Goal: Communication & Community: Answer question/provide support

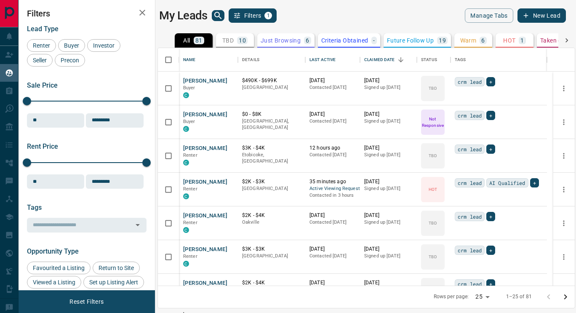
scroll to position [7, 7]
click at [207, 182] on button "[PERSON_NAME]" at bounding box center [205, 182] width 44 height 8
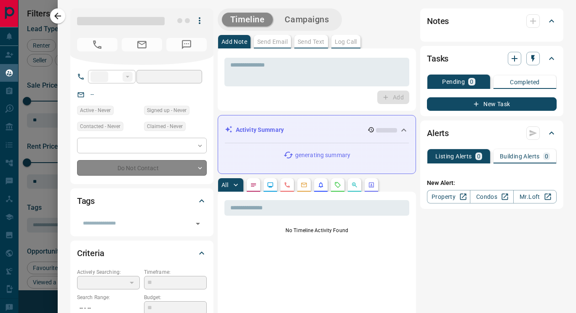
type input "**"
type input "**********"
type input "*"
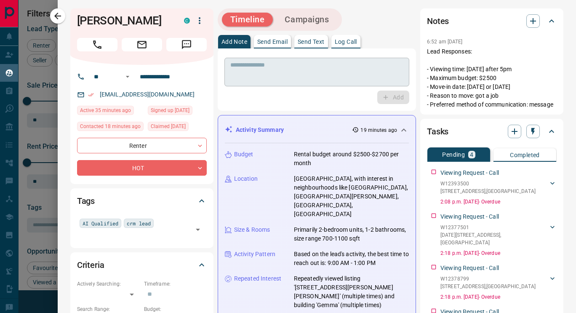
click at [304, 83] on div "* ​" at bounding box center [316, 72] width 185 height 29
click at [281, 61] on div "* ​" at bounding box center [316, 72] width 185 height 29
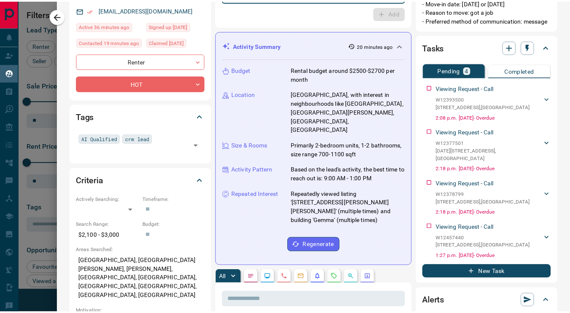
scroll to position [0, 0]
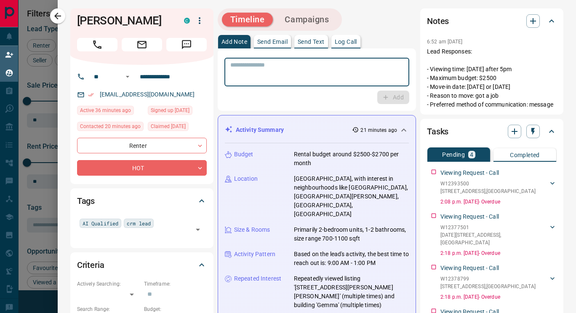
drag, startPoint x: 56, startPoint y: 10, endPoint x: 8, endPoint y: 55, distance: 65.5
click at [56, 10] on button "button" at bounding box center [57, 15] width 15 height 15
click at [8, 55] on icon at bounding box center [9, 54] width 8 height 5
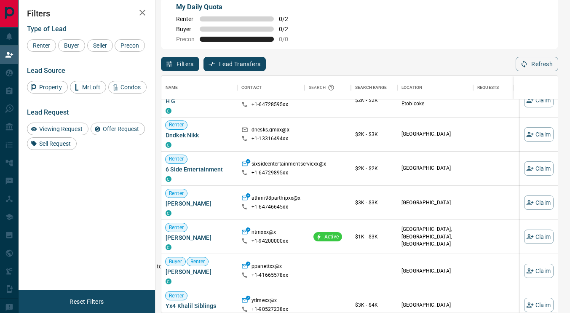
scroll to position [168, 0]
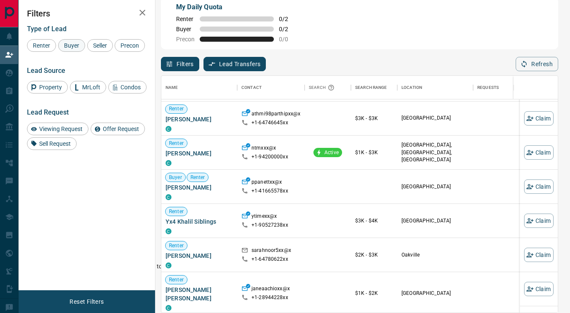
click at [67, 46] on span "Buyer" at bounding box center [71, 45] width 21 height 7
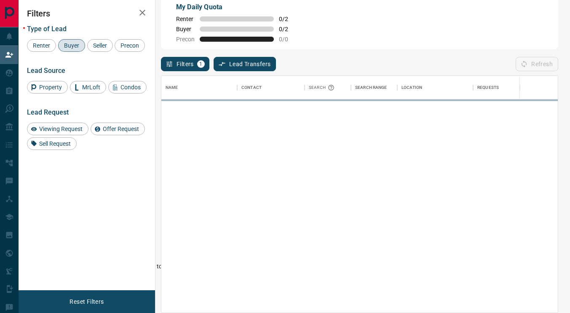
scroll to position [0, 0]
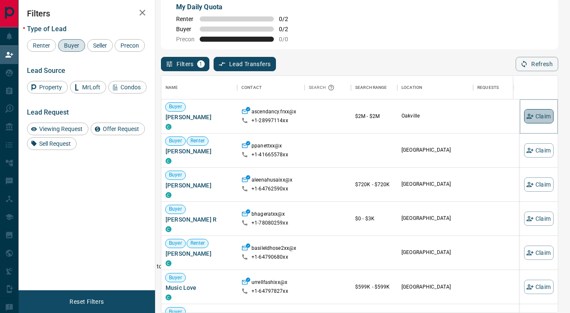
click at [537, 119] on button "Claim" at bounding box center [538, 116] width 29 height 14
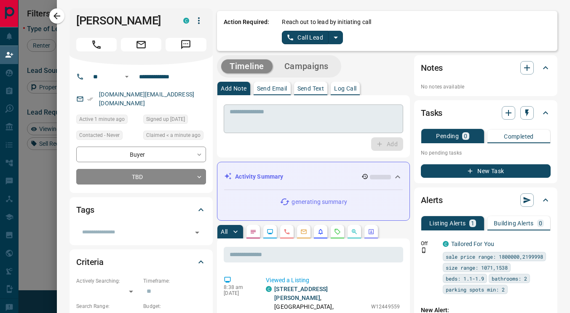
click at [256, 125] on textarea at bounding box center [314, 118] width 168 height 21
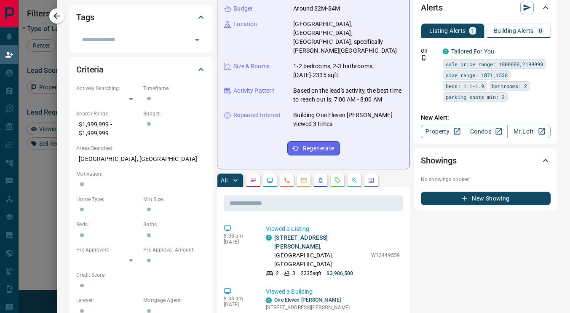
scroll to position [253, 0]
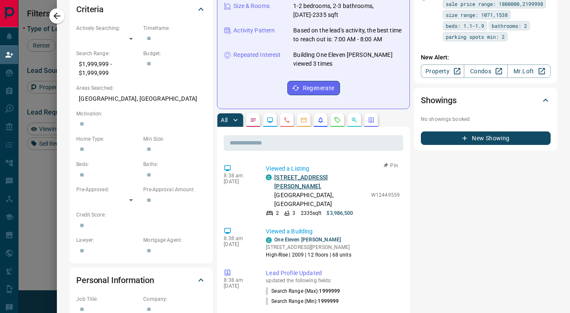
click at [306, 174] on link "[STREET_ADDRESS][PERSON_NAME]" at bounding box center [300, 182] width 53 height 16
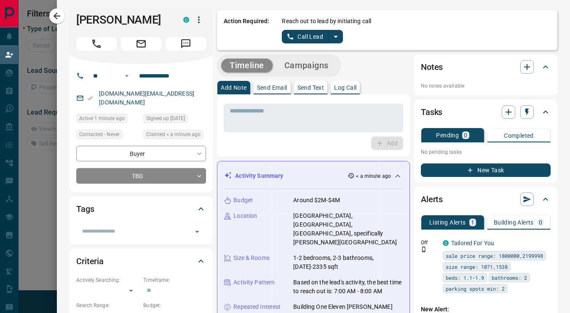
scroll to position [0, 0]
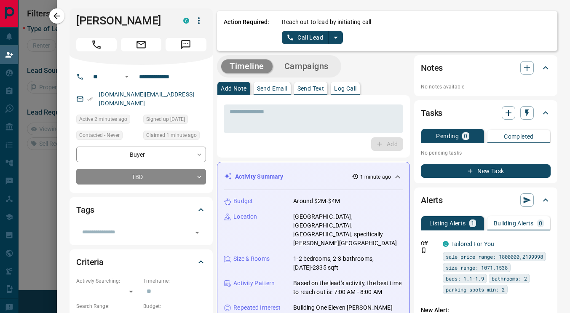
click at [331, 39] on icon "split button" at bounding box center [336, 37] width 10 height 10
click at [311, 71] on li "Log Manual Call" at bounding box center [311, 66] width 51 height 13
click at [289, 39] on button "Log Manual Call" at bounding box center [310, 37] width 56 height 13
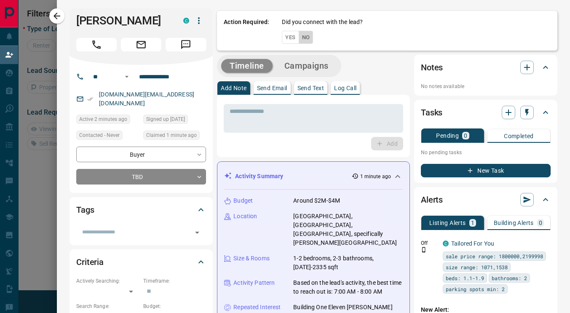
click at [305, 35] on button "No" at bounding box center [306, 37] width 15 height 13
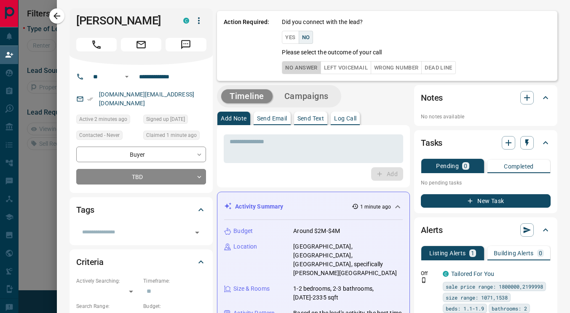
click at [297, 73] on button "No Answer" at bounding box center [301, 67] width 39 height 13
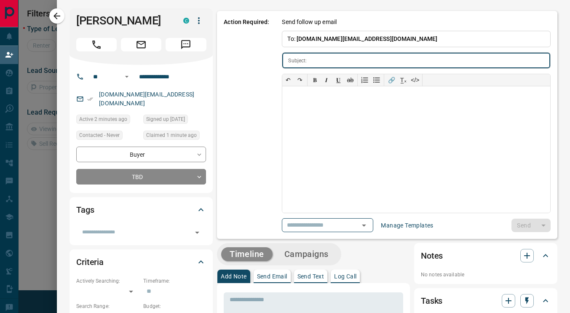
type input "**********"
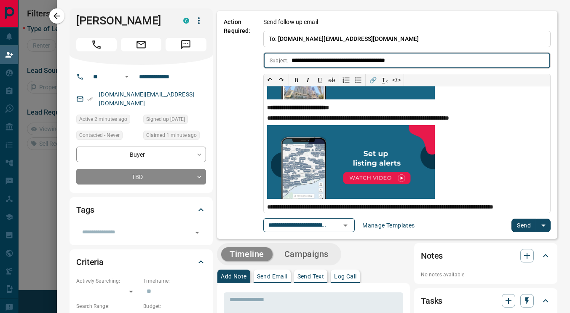
scroll to position [167, 0]
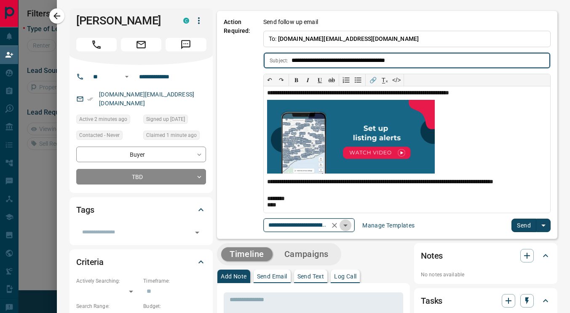
click at [350, 227] on icon "Open" at bounding box center [345, 225] width 10 height 10
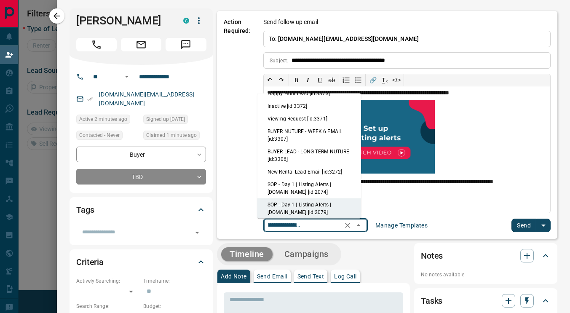
scroll to position [0, 0]
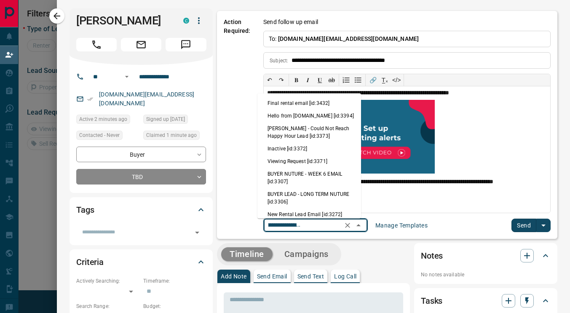
click at [298, 132] on li "[PERSON_NAME] - Could Not Reach Happy Hour Lead [id:3373]" at bounding box center [309, 132] width 104 height 20
type input "**********"
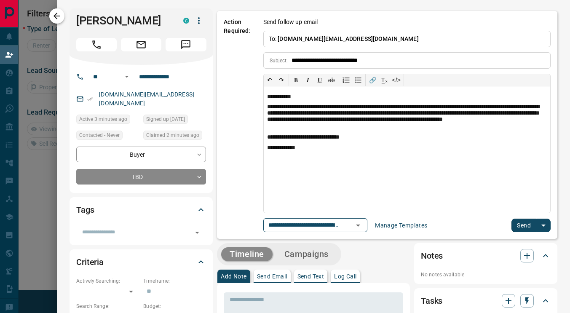
click at [63, 16] on button "button" at bounding box center [56, 15] width 15 height 15
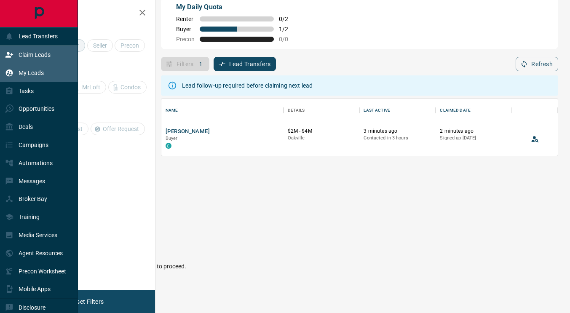
click at [8, 75] on icon at bounding box center [9, 73] width 8 height 8
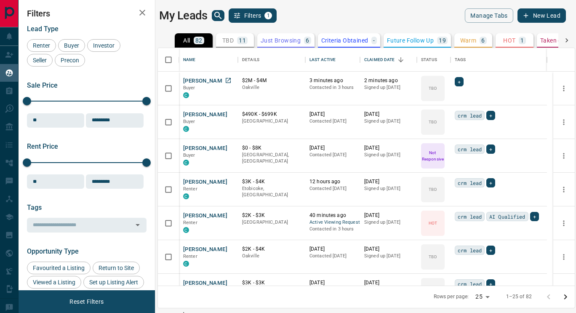
scroll to position [231, 411]
click at [212, 83] on button "[PERSON_NAME]" at bounding box center [205, 81] width 44 height 8
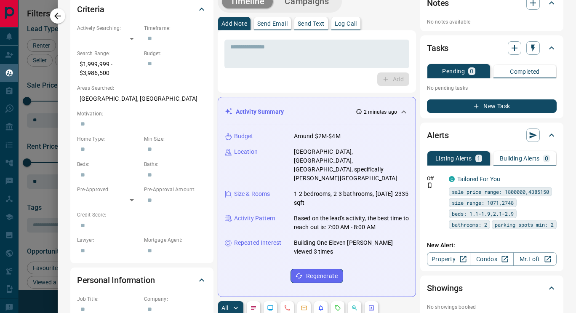
scroll to position [548, 0]
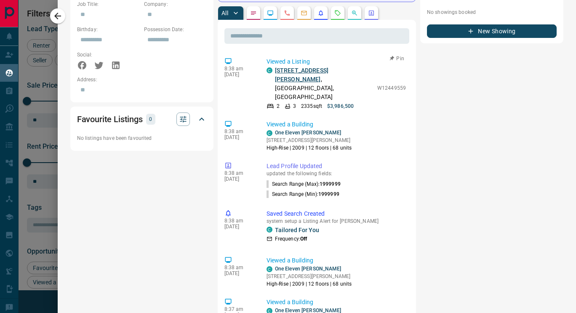
click at [291, 67] on link "[STREET_ADDRESS][PERSON_NAME]" at bounding box center [301, 75] width 53 height 16
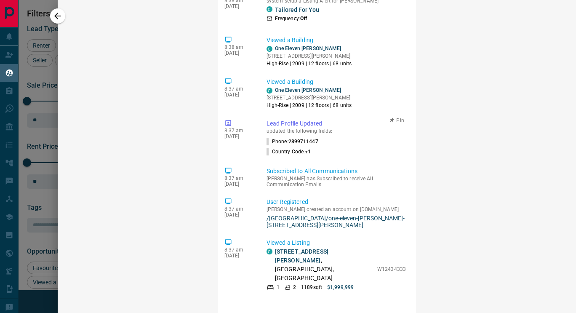
scroll to position [800, 0]
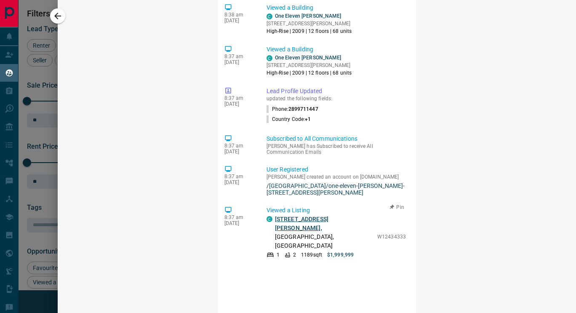
click at [286, 216] on link "[STREET_ADDRESS][PERSON_NAME]" at bounding box center [301, 224] width 53 height 16
click at [63, 14] on button "button" at bounding box center [57, 15] width 15 height 15
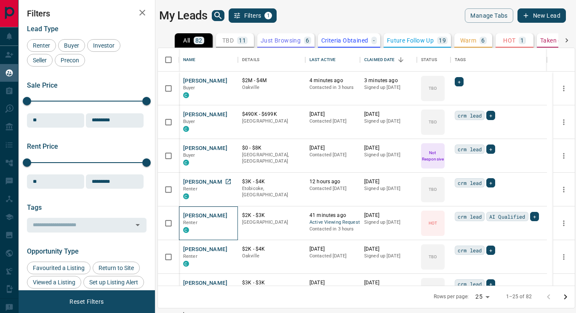
click at [204, 224] on p "Renter" at bounding box center [208, 222] width 51 height 7
click at [198, 211] on div "[PERSON_NAME] Renter C" at bounding box center [208, 223] width 59 height 34
click at [203, 216] on button "[PERSON_NAME]" at bounding box center [205, 216] width 44 height 8
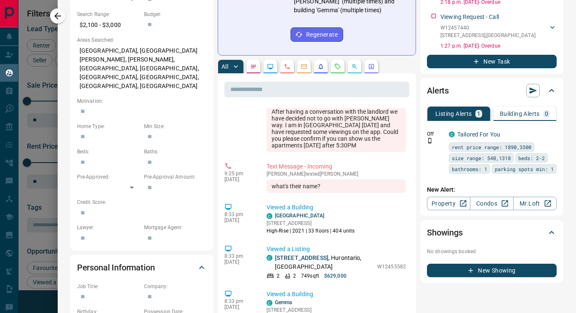
scroll to position [295, 0]
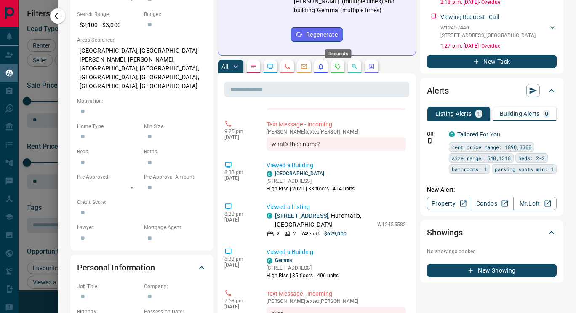
click at [338, 63] on icon "Requests" at bounding box center [337, 66] width 7 height 7
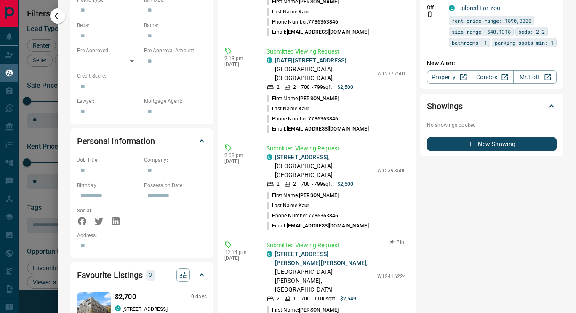
scroll to position [463, 0]
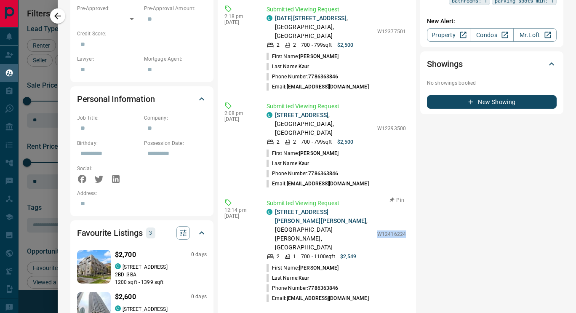
drag, startPoint x: 394, startPoint y: 169, endPoint x: 365, endPoint y: 170, distance: 28.7
click at [365, 199] on div "Submitted Viewing Request C [STREET_ADDRESS][PERSON_NAME][PERSON_NAME][PERSON_N…" at bounding box center [338, 251] width 143 height 104
copy p "W12416224"
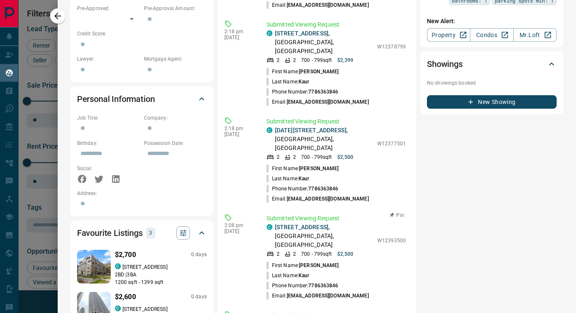
scroll to position [0, 0]
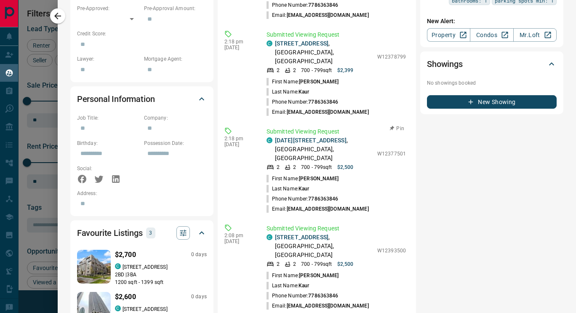
click at [393, 150] on p "W12377501" at bounding box center [391, 154] width 29 height 8
drag, startPoint x: 365, startPoint y: 114, endPoint x: 399, endPoint y: 113, distance: 33.7
click at [399, 113] on div "1:27 pm [DATE] Submitted Viewing Request C [STREET_ADDRESS] 2 2 800 - 899 sqft …" at bounding box center [316, 277] width 185 height 674
copy p "W12377501"
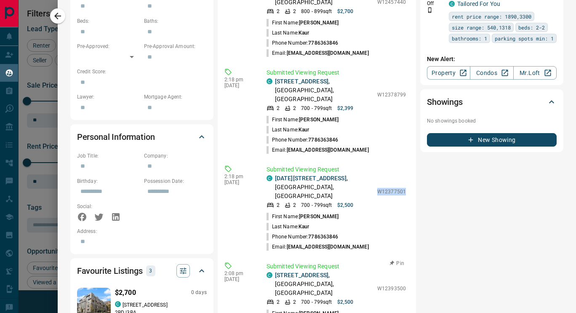
scroll to position [421, 0]
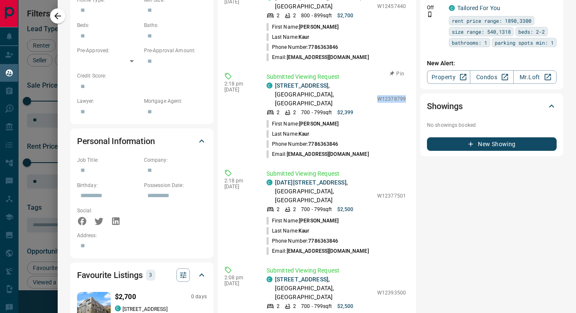
drag, startPoint x: 394, startPoint y: 67, endPoint x: 365, endPoint y: 69, distance: 29.1
click at [364, 72] on div "Submitted Viewing Request C 720 - [STREET_ADDRESS][GEOGRAPHIC_DATA] 2 700 - 799…" at bounding box center [338, 115] width 143 height 87
copy p "W12378799"
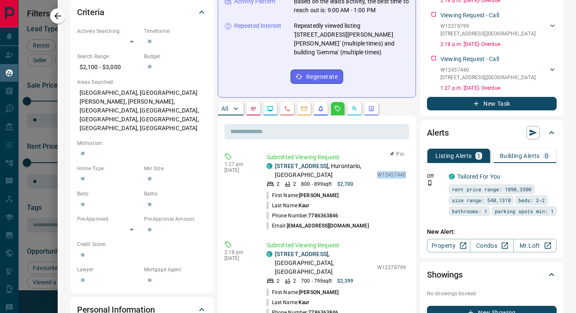
drag, startPoint x: 366, startPoint y: 147, endPoint x: 395, endPoint y: 146, distance: 29.5
click at [395, 153] on div "Submitted Viewing Request C [STREET_ADDRESS] 2 2 800 - 899 sqft $2,700 W1245744…" at bounding box center [338, 192] width 143 height 78
copy p "W12457440"
click at [324, 200] on li "Last Name: [PERSON_NAME]" at bounding box center [336, 205] width 139 height 10
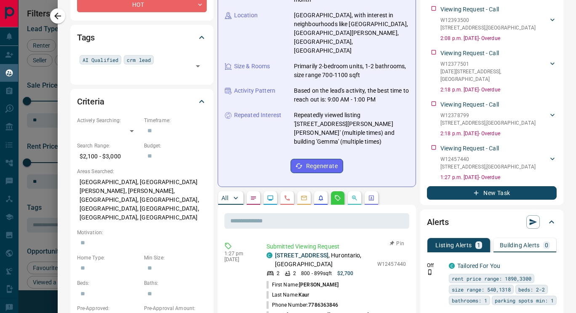
scroll to position [211, 0]
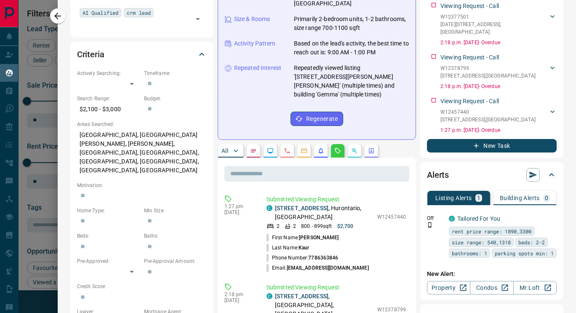
click at [223, 148] on p "All" at bounding box center [225, 151] width 7 height 6
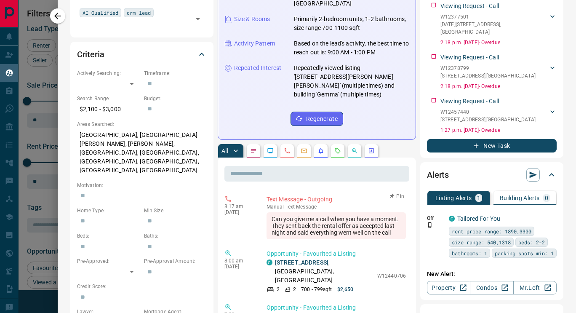
scroll to position [42, 0]
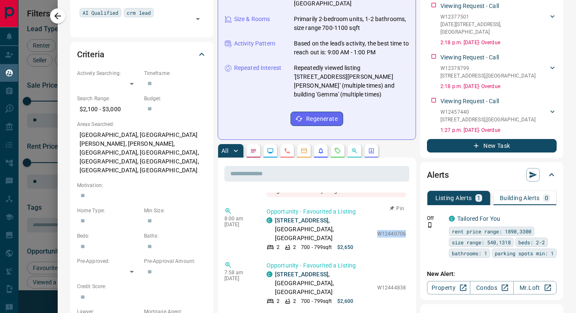
drag, startPoint x: 366, startPoint y: 214, endPoint x: 395, endPoint y: 216, distance: 29.1
click at [395, 216] on div "Opportunity - Favourited a Listing C [GEOGRAPHIC_DATA][STREET_ADDRESS] 2 700 - …" at bounding box center [338, 229] width 143 height 44
copy p "W12440706"
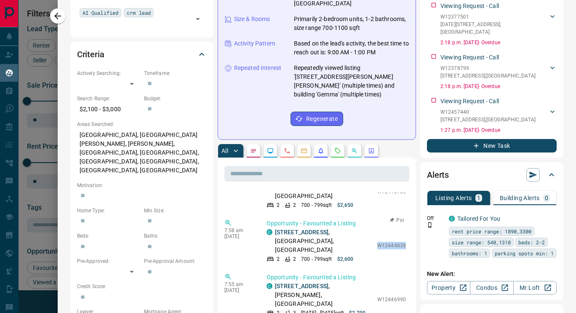
drag, startPoint x: 366, startPoint y: 220, endPoint x: 395, endPoint y: 223, distance: 28.7
click at [395, 223] on div "Opportunity - Favourited a Listing C [GEOGRAPHIC_DATA][STREET_ADDRESS] 2 700 - …" at bounding box center [338, 241] width 143 height 44
copy p "W12444838"
click at [371, 230] on div "C [STREET_ADDRESS] 2 2 700 - 799 sqft $2,600 W12444838" at bounding box center [336, 245] width 139 height 35
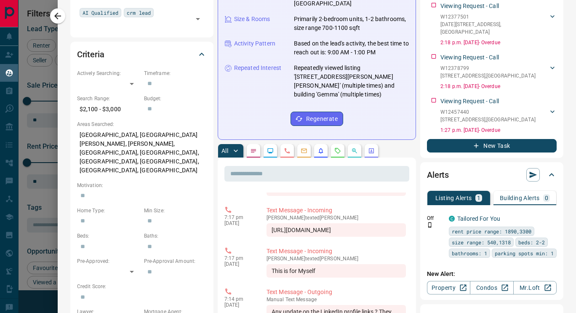
scroll to position [847, 0]
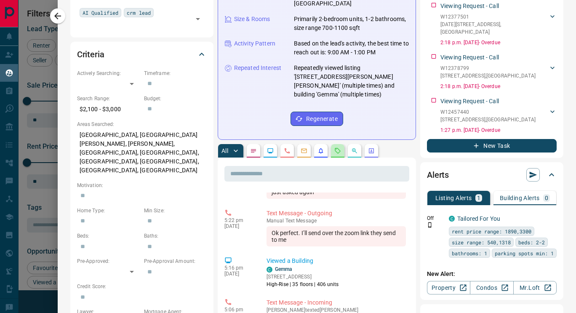
click at [342, 144] on button "button" at bounding box center [337, 150] width 13 height 13
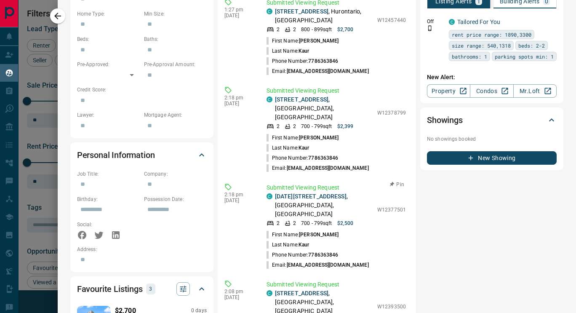
scroll to position [337, 0]
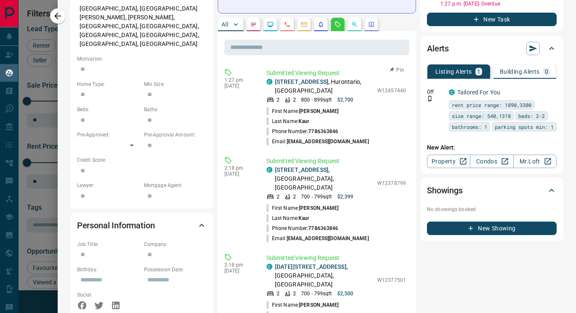
click at [366, 77] on div "C [STREET_ADDRESS] 2 2 800 - 899 sqft $2,700 W12457440" at bounding box center [336, 90] width 139 height 26
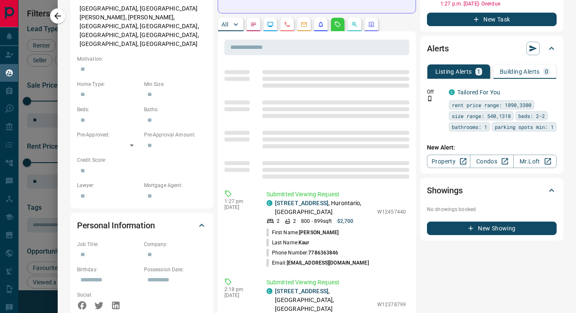
click at [377, 301] on p "W12378799" at bounding box center [391, 305] width 29 height 8
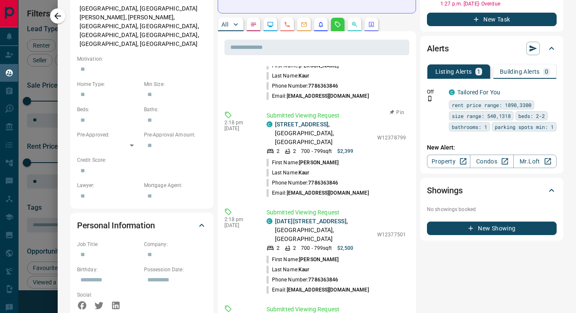
scroll to position [84, 0]
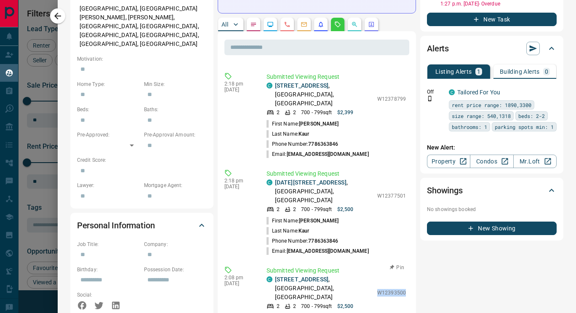
drag, startPoint x: 366, startPoint y: 244, endPoint x: 395, endPoint y: 244, distance: 29.1
click at [395, 266] on div "Submitted Viewing Request C [STREET_ADDRESS] 2 2 700 - 799 sqft $2,500 W1239350…" at bounding box center [338, 309] width 143 height 87
copy p "W12393500"
click at [52, 15] on button "button" at bounding box center [57, 15] width 15 height 15
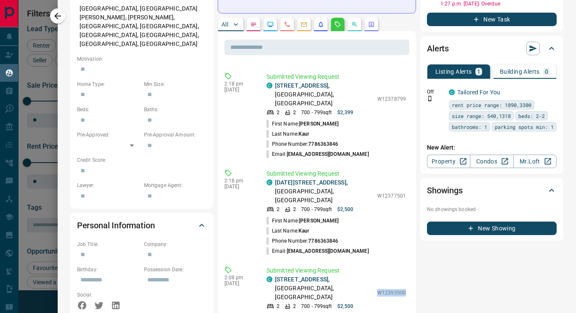
click at [58, 18] on div "**********" at bounding box center [317, 214] width 518 height 1102
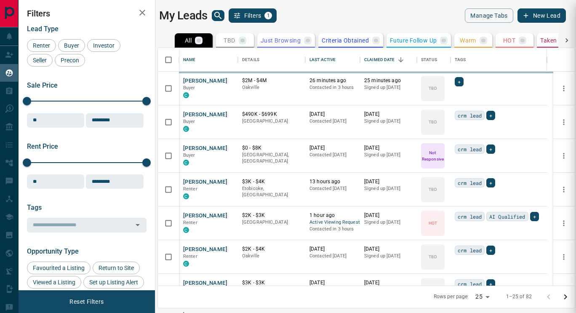
click at [202, 81] on button "[PERSON_NAME]" at bounding box center [205, 81] width 44 height 8
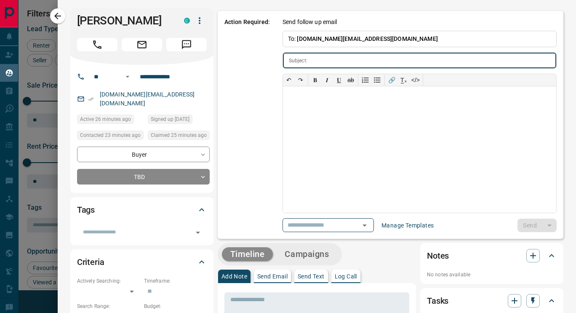
type input "**********"
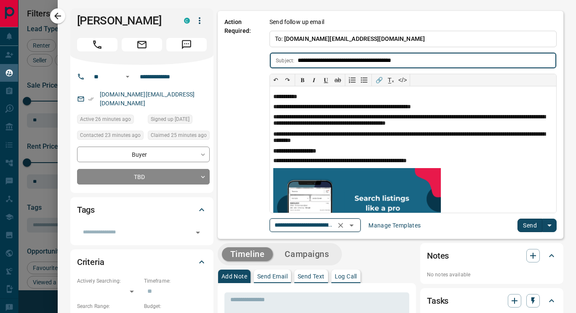
click at [354, 225] on icon "Open" at bounding box center [352, 225] width 4 height 2
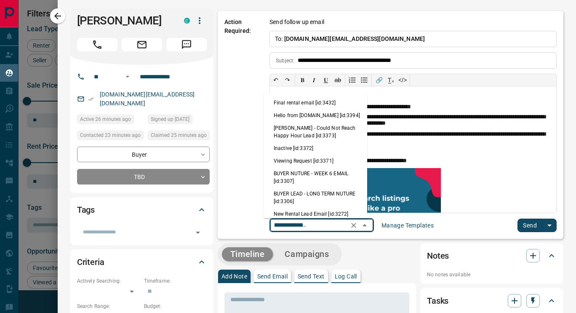
scroll to position [2, 0]
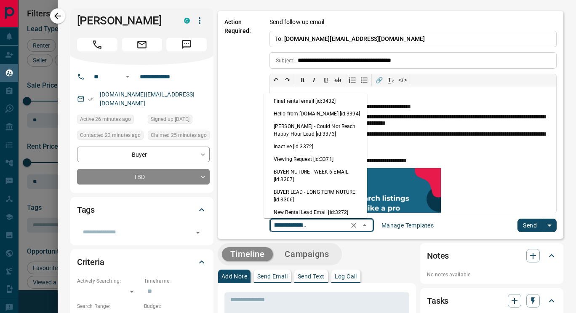
click at [330, 133] on li "[PERSON_NAME] - Could Not Reach Happy Hour Lead [id:3373]" at bounding box center [316, 130] width 104 height 20
type input "**********"
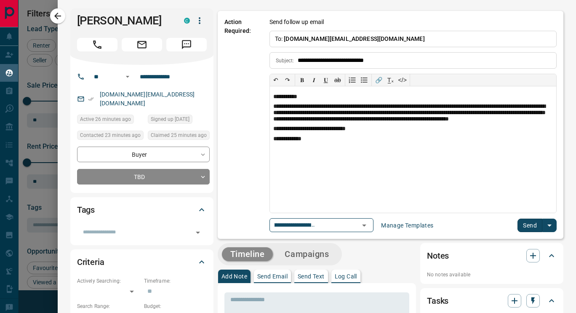
scroll to position [0, 0]
click at [526, 222] on button "Send" at bounding box center [530, 225] width 25 height 13
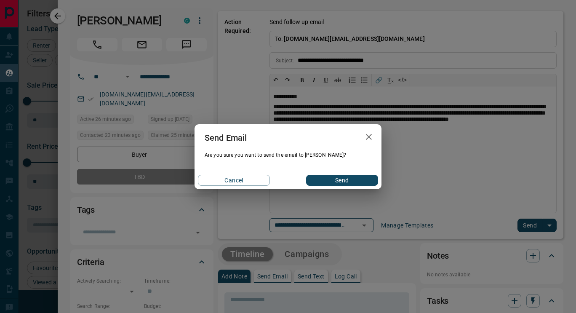
click at [366, 180] on button "Send" at bounding box center [342, 180] width 72 height 11
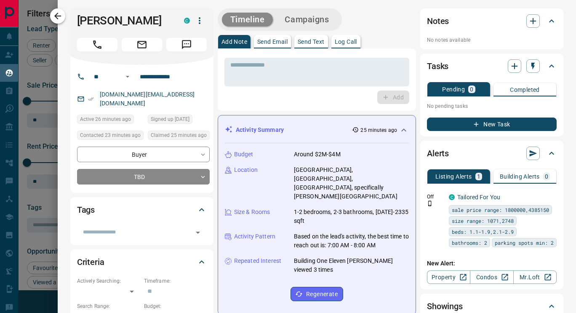
click at [56, 21] on button "button" at bounding box center [57, 15] width 15 height 15
click at [56, 18] on div at bounding box center [288, 156] width 576 height 313
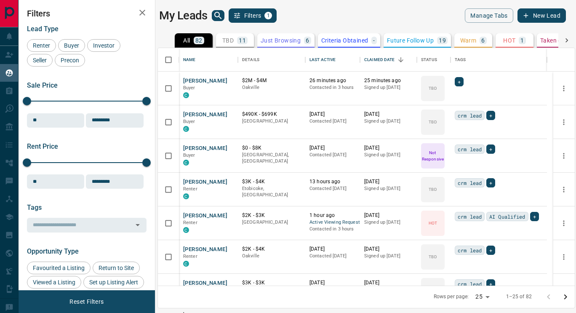
click at [8, 75] on icon at bounding box center [9, 72] width 7 height 7
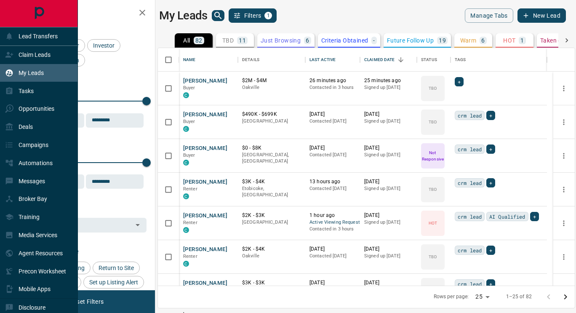
click at [8, 72] on icon at bounding box center [9, 72] width 7 height 7
click at [19, 56] on p "Claim Leads" at bounding box center [35, 54] width 32 height 7
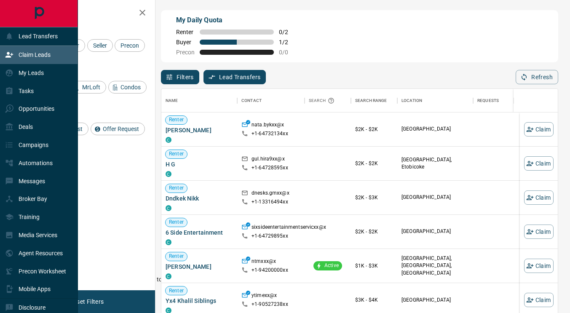
scroll to position [0, 0]
click at [470, 47] on div "My Daily Quota Renter 0 / 2 Buyer 1 / 2 Precon 0 / 0" at bounding box center [359, 36] width 397 height 52
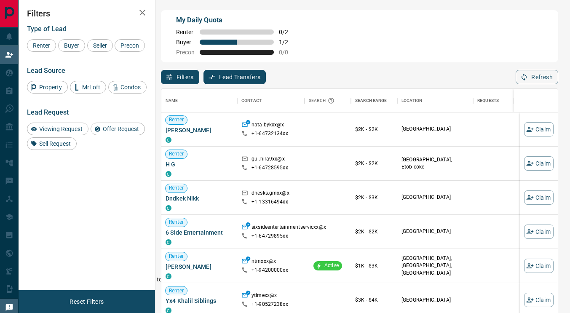
scroll to position [230, 390]
click at [7, 115] on div "Opportunities" at bounding box center [29, 109] width 49 height 14
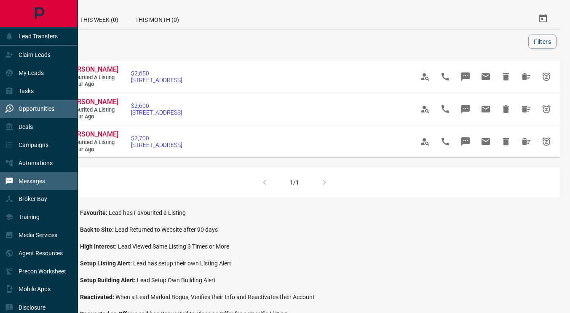
click at [24, 179] on p "Messages" at bounding box center [32, 181] width 27 height 7
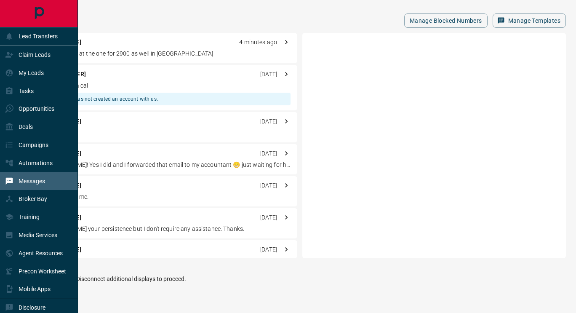
click at [125, 47] on div "[PERSON_NAME] 4 minutes ago yes We can look at the one for 2900 as well in [GEO…" at bounding box center [163, 48] width 269 height 30
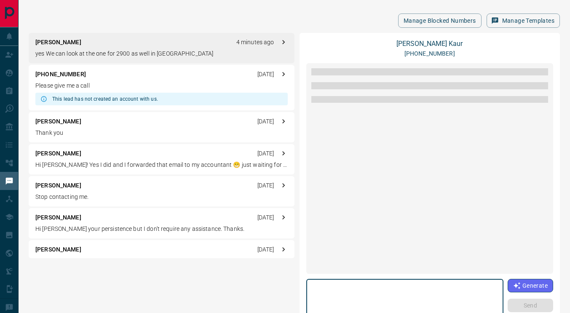
scroll to position [931, 0]
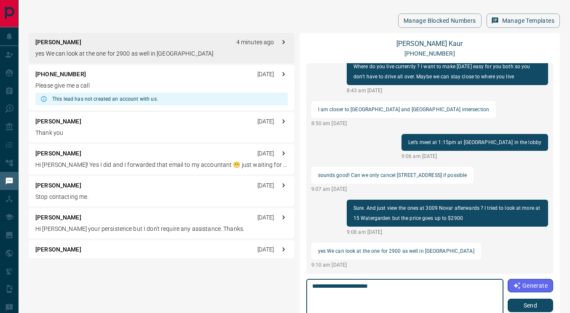
type textarea "**********"
click at [533, 304] on button "Send" at bounding box center [529, 305] width 45 height 13
